Goal: Transaction & Acquisition: Obtain resource

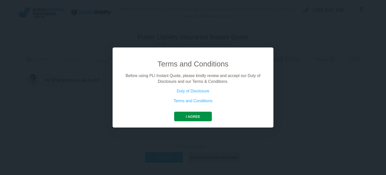
click at [180, 114] on button "I agree" at bounding box center [192, 117] width 37 height 10
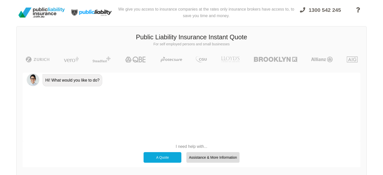
click at [165, 158] on div "A Quote" at bounding box center [162, 157] width 38 height 11
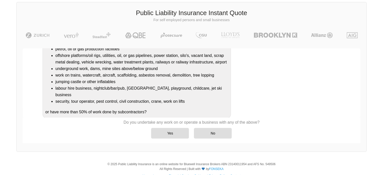
scroll to position [25, 0]
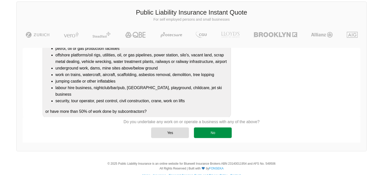
click at [205, 132] on div "No" at bounding box center [213, 132] width 38 height 11
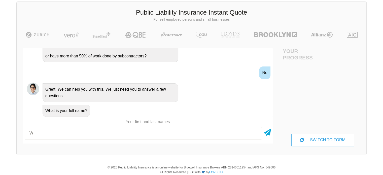
click at [99, 110] on div "What is your full name?" at bounding box center [155, 110] width 228 height 13
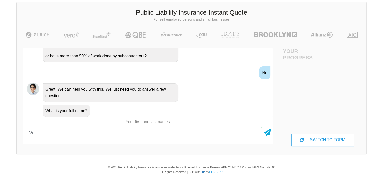
click at [79, 131] on input "W" at bounding box center [143, 133] width 237 height 13
type input "Wyburn [PERSON_NAME]"
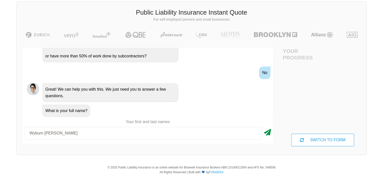
click at [270, 134] on icon at bounding box center [267, 131] width 7 height 9
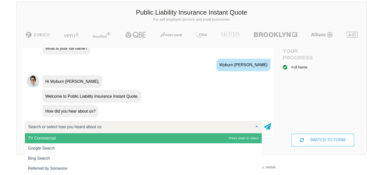
scroll to position [211, 0]
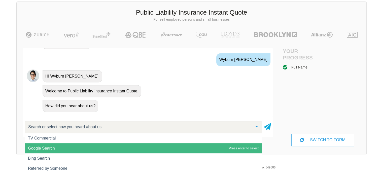
click at [94, 149] on span "Google Search" at bounding box center [143, 148] width 236 height 10
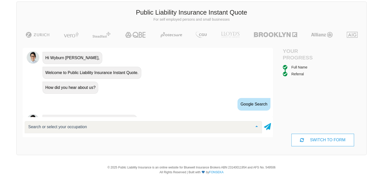
scroll to position [253, 0]
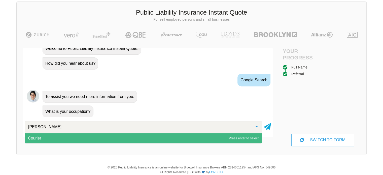
type input "courier"
click at [74, 137] on span "Courier" at bounding box center [143, 138] width 236 height 10
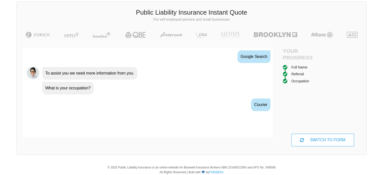
scroll to position [286, 0]
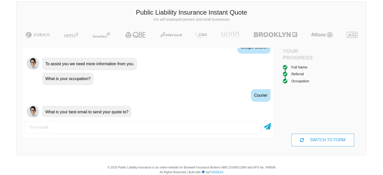
drag, startPoint x: 107, startPoint y: 128, endPoint x: 112, endPoint y: 129, distance: 5.1
click at [112, 129] on input "email" at bounding box center [143, 127] width 237 height 13
type input "[EMAIL_ADDRESS][DOMAIN_NAME]"
click at [267, 127] on icon at bounding box center [267, 125] width 7 height 9
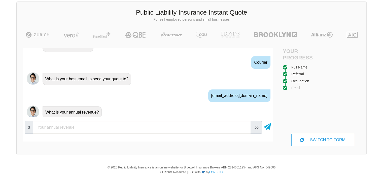
scroll to position [319, 0]
click at [233, 127] on input "number" at bounding box center [141, 127] width 217 height 13
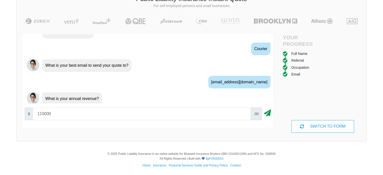
type input "110000"
click at [266, 114] on icon at bounding box center [267, 111] width 7 height 9
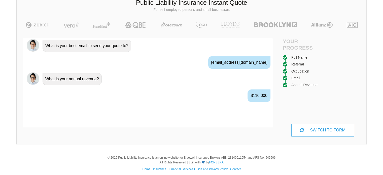
scroll to position [352, 0]
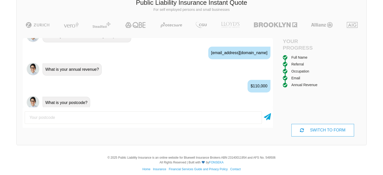
click at [243, 121] on input "number" at bounding box center [143, 117] width 237 height 13
type input "6163"
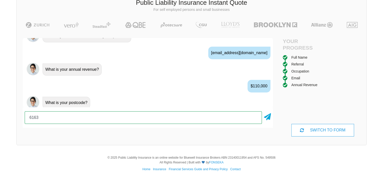
click at [230, 130] on div "Hi! What would you like to do? A Quote No problem, we can help with that, Do yo…" at bounding box center [148, 87] width 250 height 98
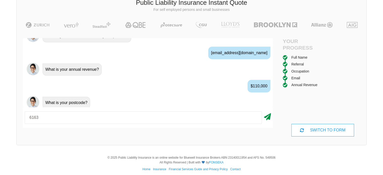
click at [267, 117] on icon at bounding box center [267, 115] width 7 height 9
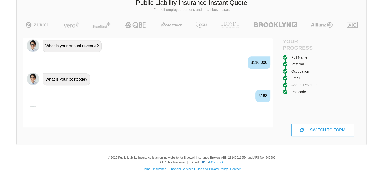
scroll to position [385, 0]
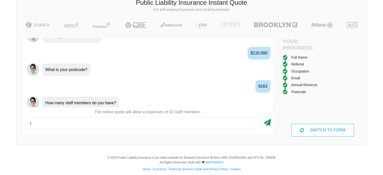
type input "1"
click at [266, 124] on icon at bounding box center [267, 121] width 7 height 9
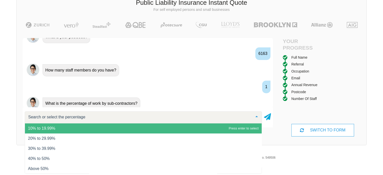
scroll to position [20, 0]
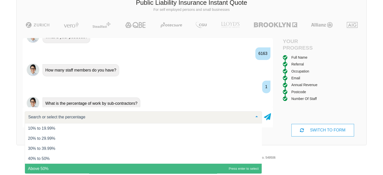
click at [47, 166] on span "Above 50%" at bounding box center [143, 169] width 236 height 10
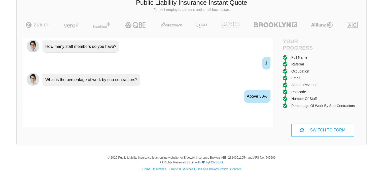
scroll to position [451, 0]
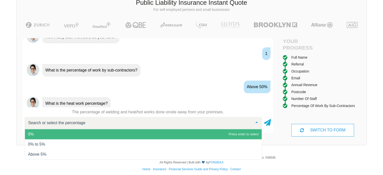
click at [111, 133] on span "0%" at bounding box center [143, 134] width 236 height 10
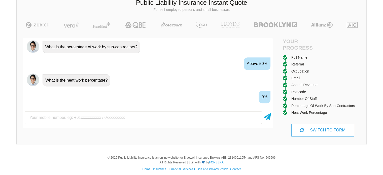
scroll to position [484, 0]
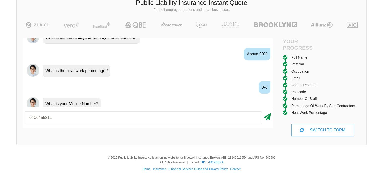
type input "0406455211"
click at [268, 117] on icon at bounding box center [267, 115] width 7 height 9
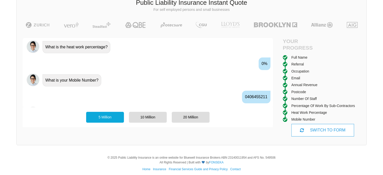
scroll to position [517, 0]
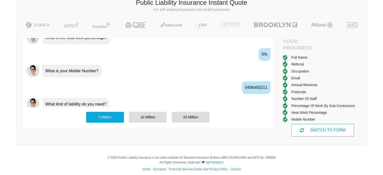
click at [112, 119] on div "5 Million" at bounding box center [105, 117] width 38 height 11
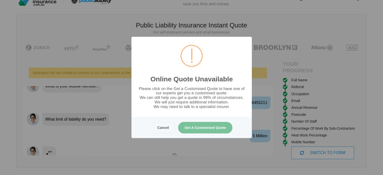
scroll to position [0, 0]
